Goal: Information Seeking & Learning: Understand process/instructions

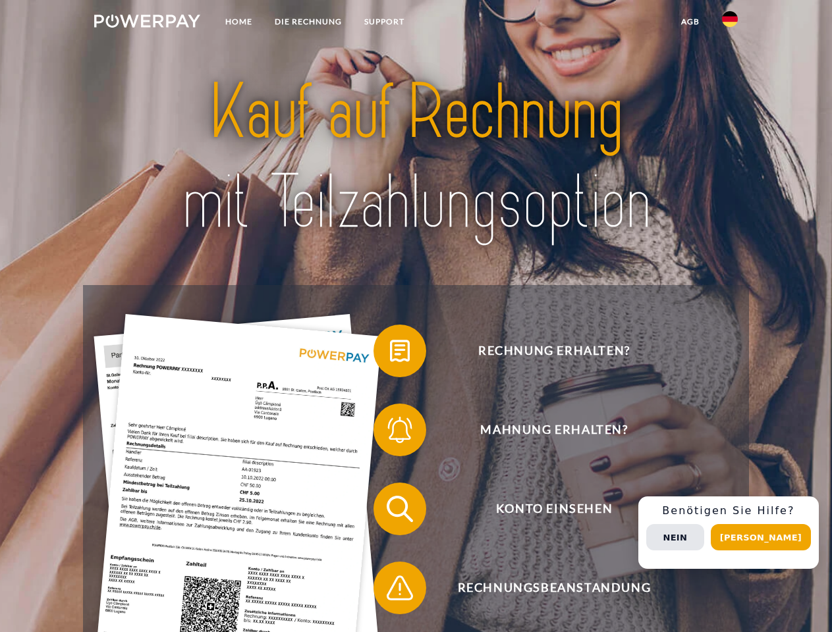
click at [147, 23] on img at bounding box center [147, 20] width 106 height 13
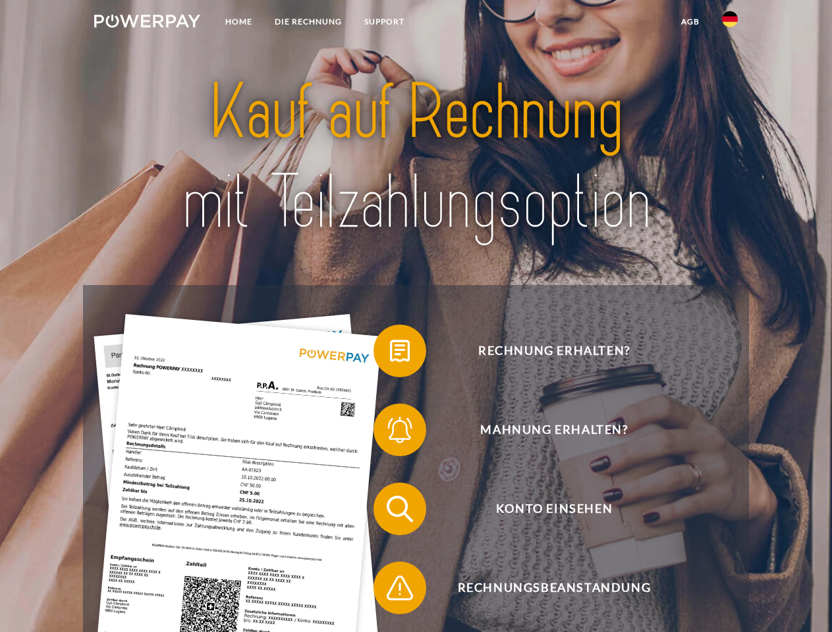
click at [730, 23] on img at bounding box center [730, 19] width 16 height 16
click at [689, 22] on link "agb" at bounding box center [690, 22] width 41 height 24
click at [390, 354] on span at bounding box center [380, 351] width 66 height 66
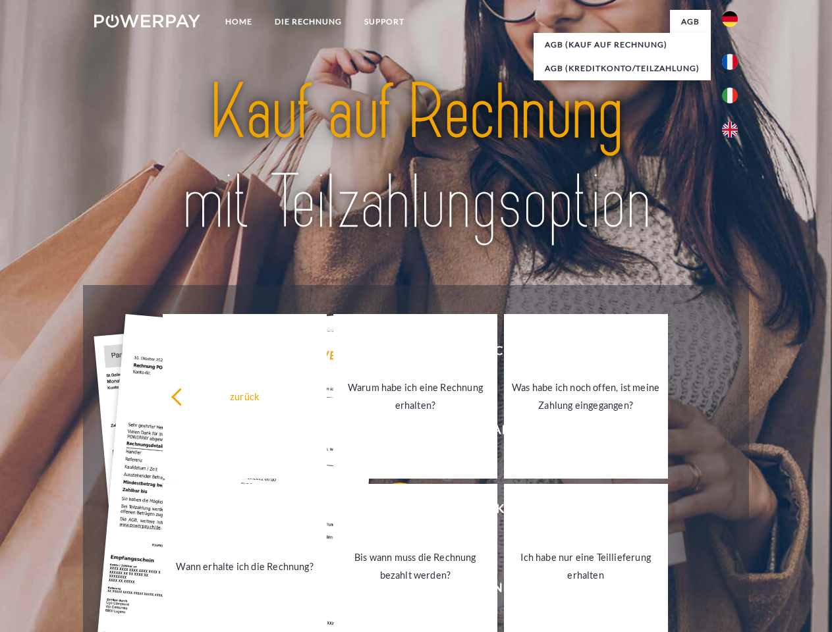
click at [390, 433] on link "Warum habe ich eine Rechnung erhalten?" at bounding box center [415, 396] width 164 height 165
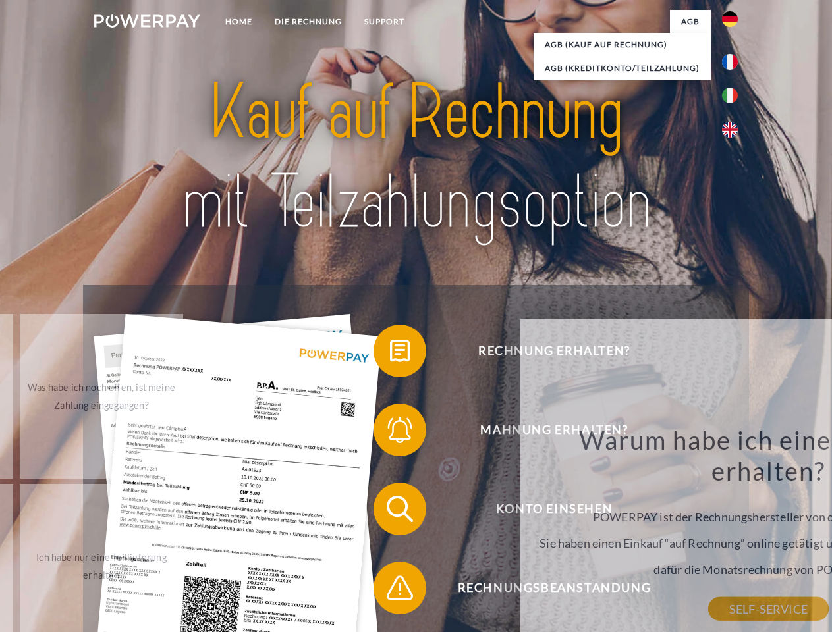
click at [528, 512] on div "Warum habe ich eine Rechnung erhalten? POWERPAY ist der Rechnungshersteller von…" at bounding box center [768, 516] width 481 height 185
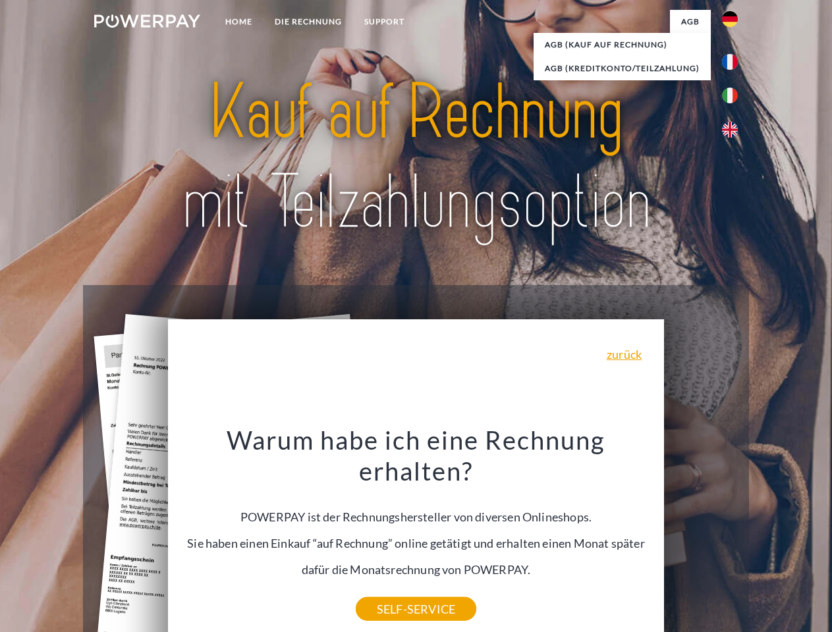
click at [390, 591] on div "Warum habe ich eine Rechnung erhalten? POWERPAY ist der Rechnungshersteller von…" at bounding box center [416, 516] width 481 height 185
click at [733, 533] on div "Rechnung erhalten? Mahnung erhalten? Konto einsehen" at bounding box center [415, 548] width 665 height 527
click at [701, 535] on span "Konto einsehen" at bounding box center [553, 509] width 323 height 53
click at [765, 537] on header "Home DIE RECHNUNG SUPPORT" at bounding box center [416, 454] width 832 height 909
